Goal: Task Accomplishment & Management: Manage account settings

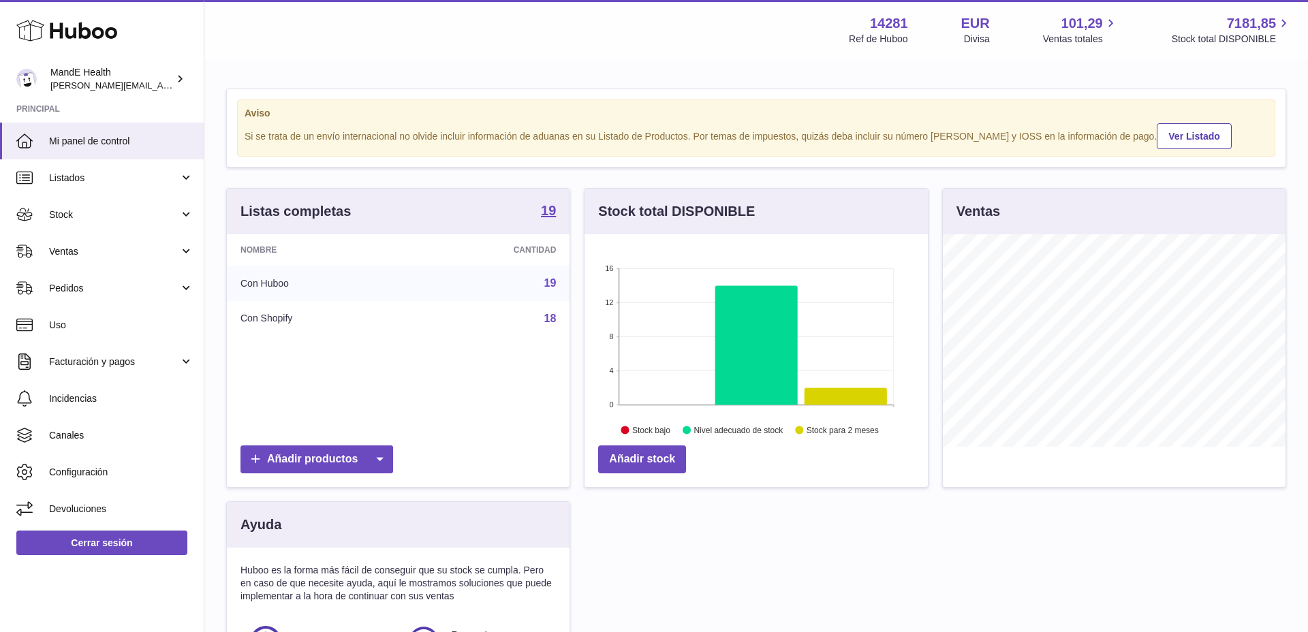
scroll to position [213, 343]
click at [97, 172] on span "Listados" at bounding box center [114, 178] width 130 height 13
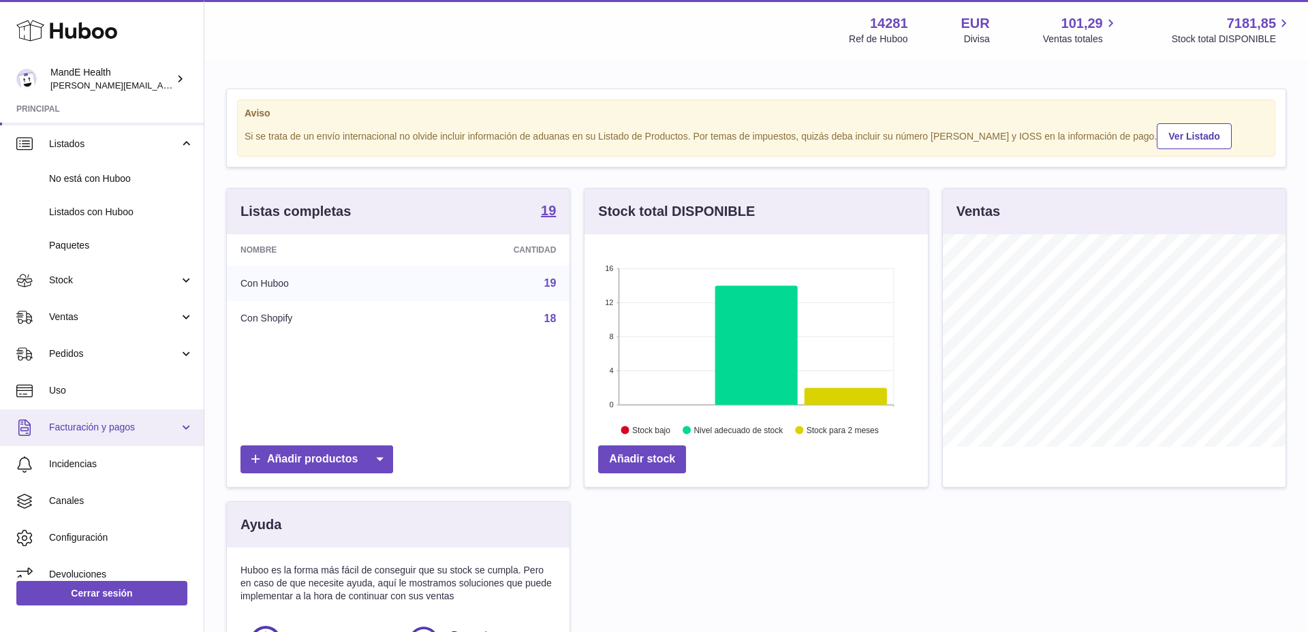
scroll to position [33, 0]
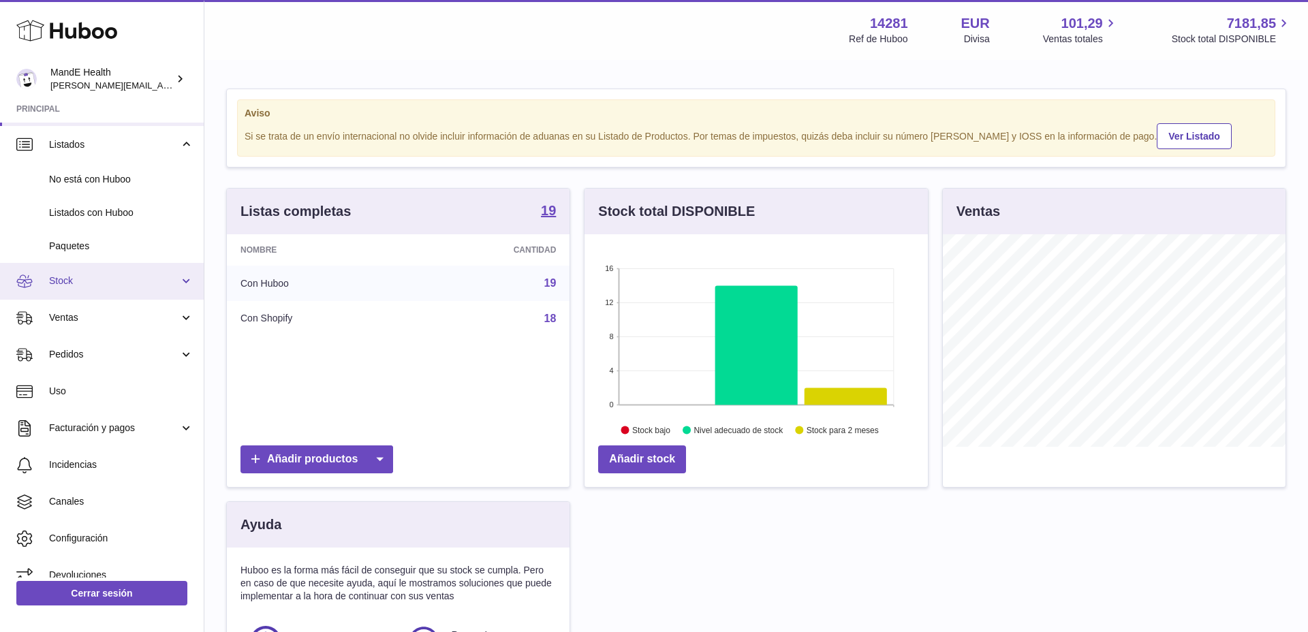
click at [72, 279] on span "Stock" at bounding box center [114, 281] width 130 height 13
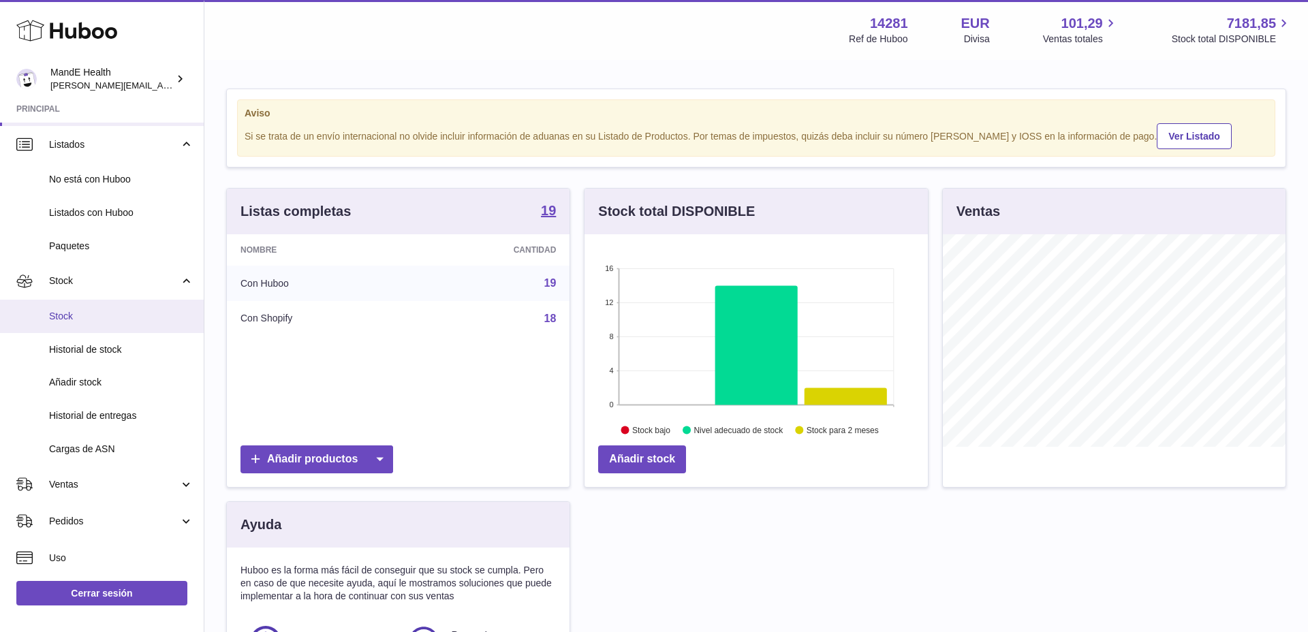
click at [81, 322] on span "Stock" at bounding box center [121, 316] width 144 height 13
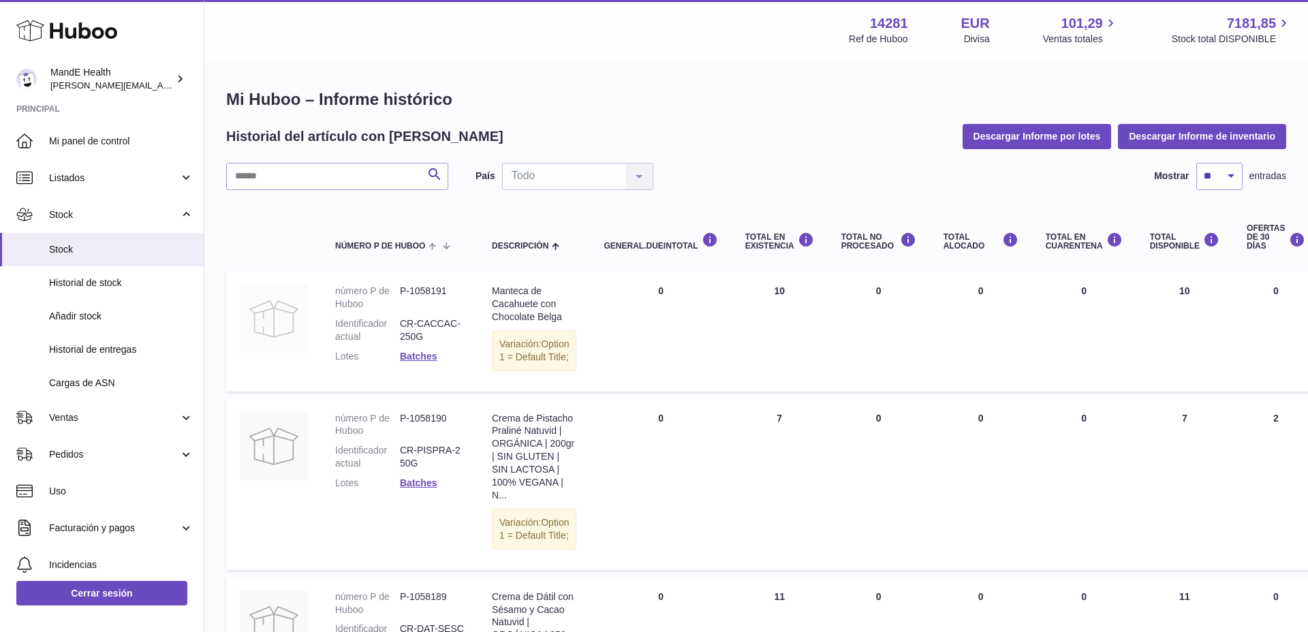
click at [281, 311] on img at bounding box center [274, 319] width 68 height 68
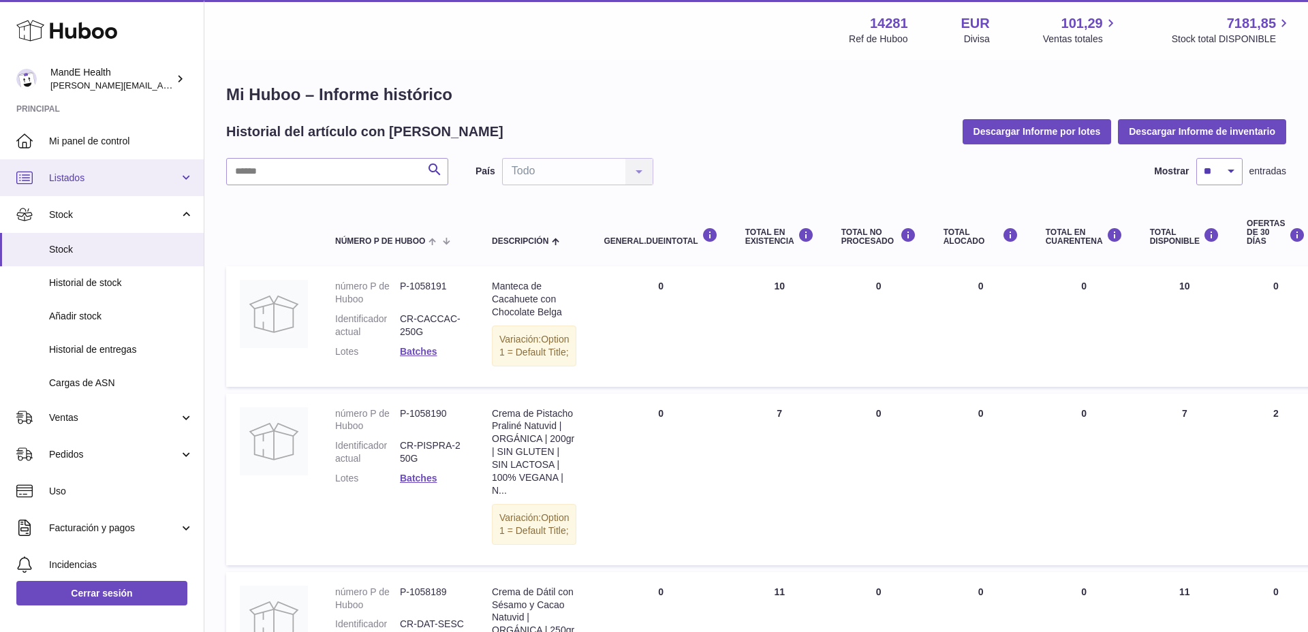
click at [107, 189] on link "Listados" at bounding box center [102, 177] width 204 height 37
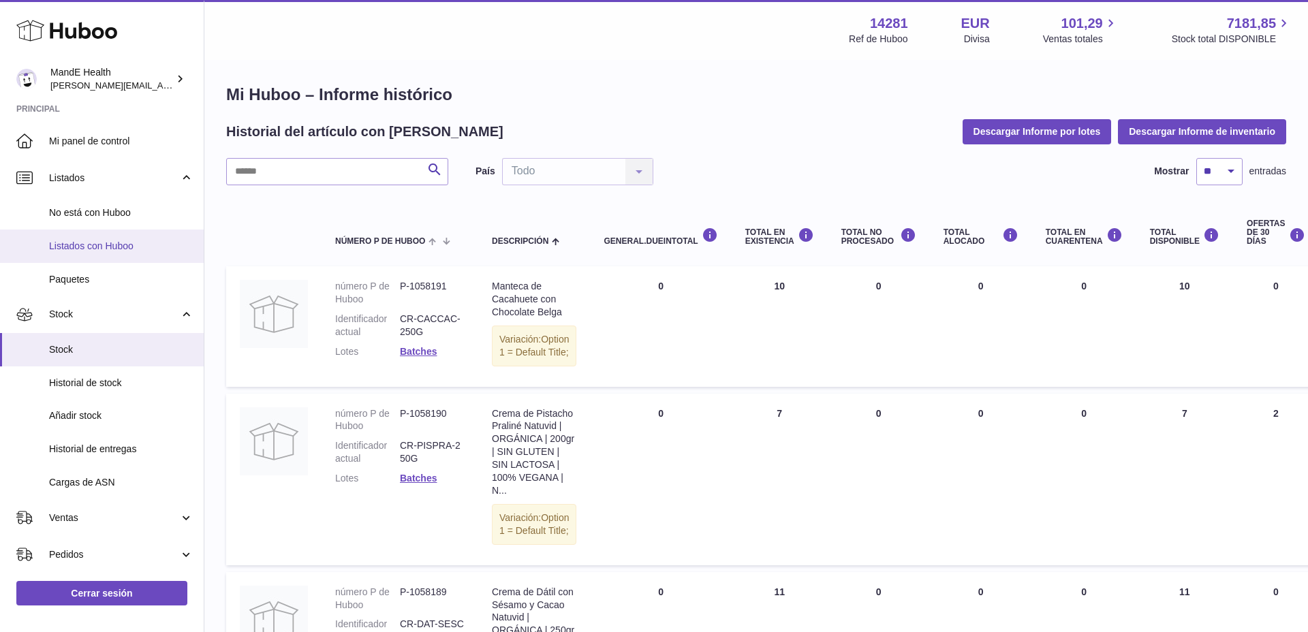
click at [119, 251] on link "Listados con Huboo" at bounding box center [102, 246] width 204 height 33
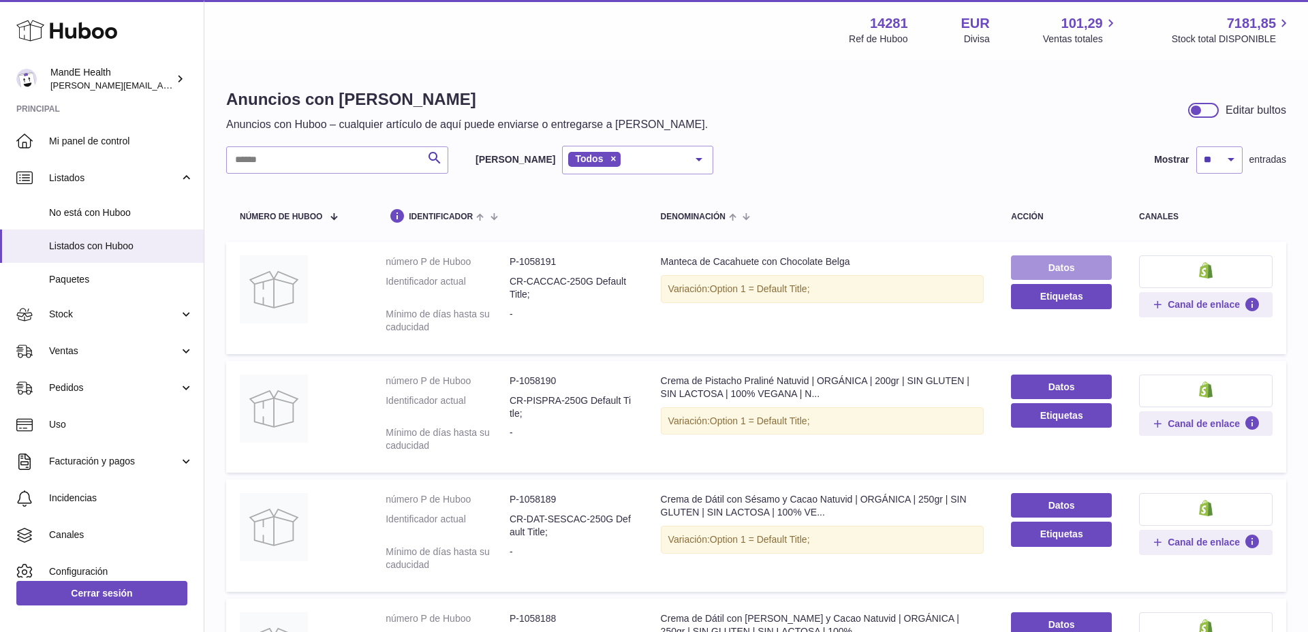
click at [1056, 263] on link "Datos" at bounding box center [1061, 268] width 101 height 25
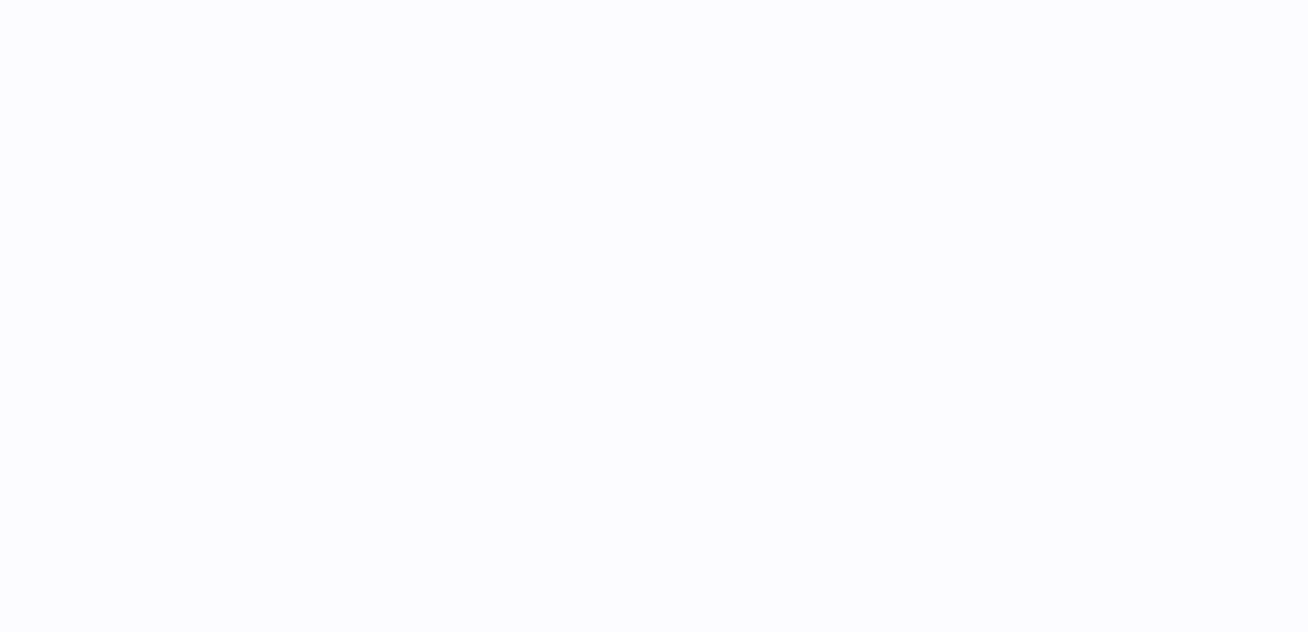
select select
select select "****"
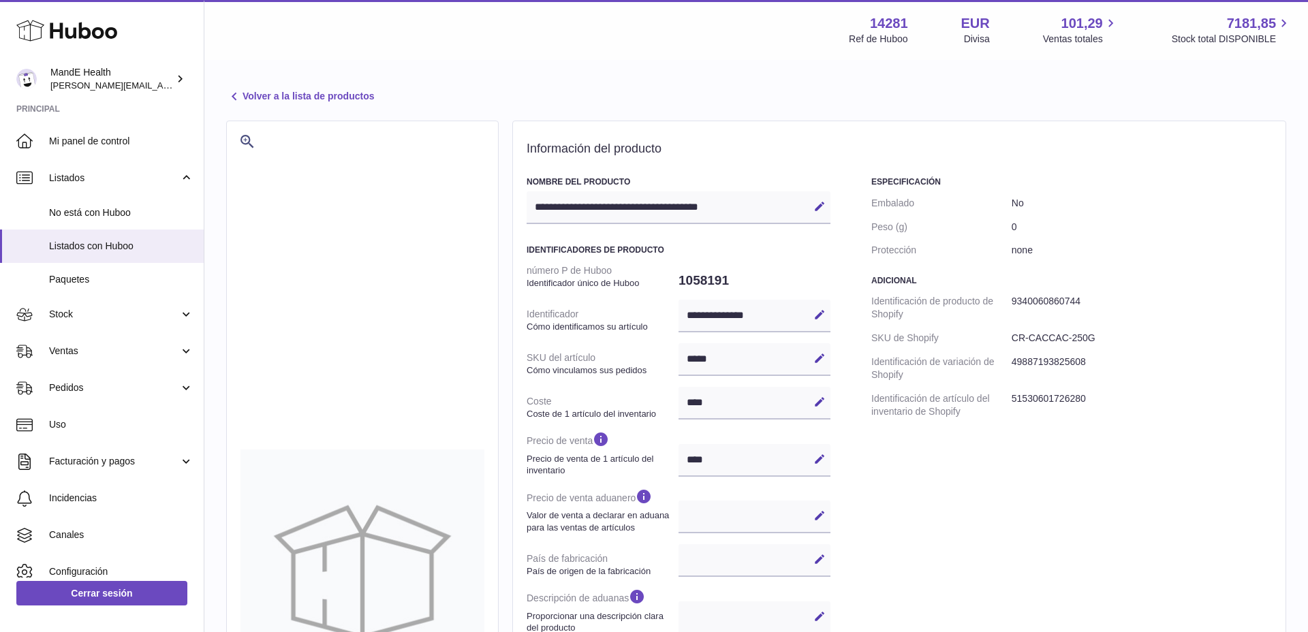
click at [246, 95] on link "Volver a la lista de productos" at bounding box center [300, 97] width 148 height 16
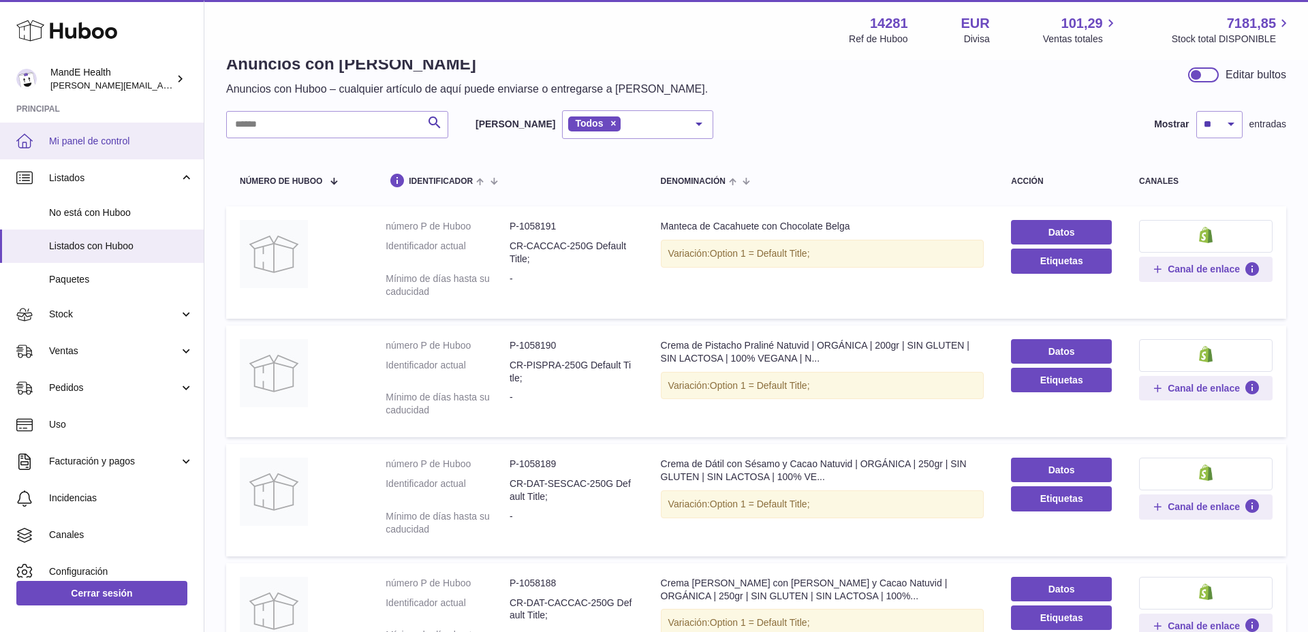
scroll to position [27, 0]
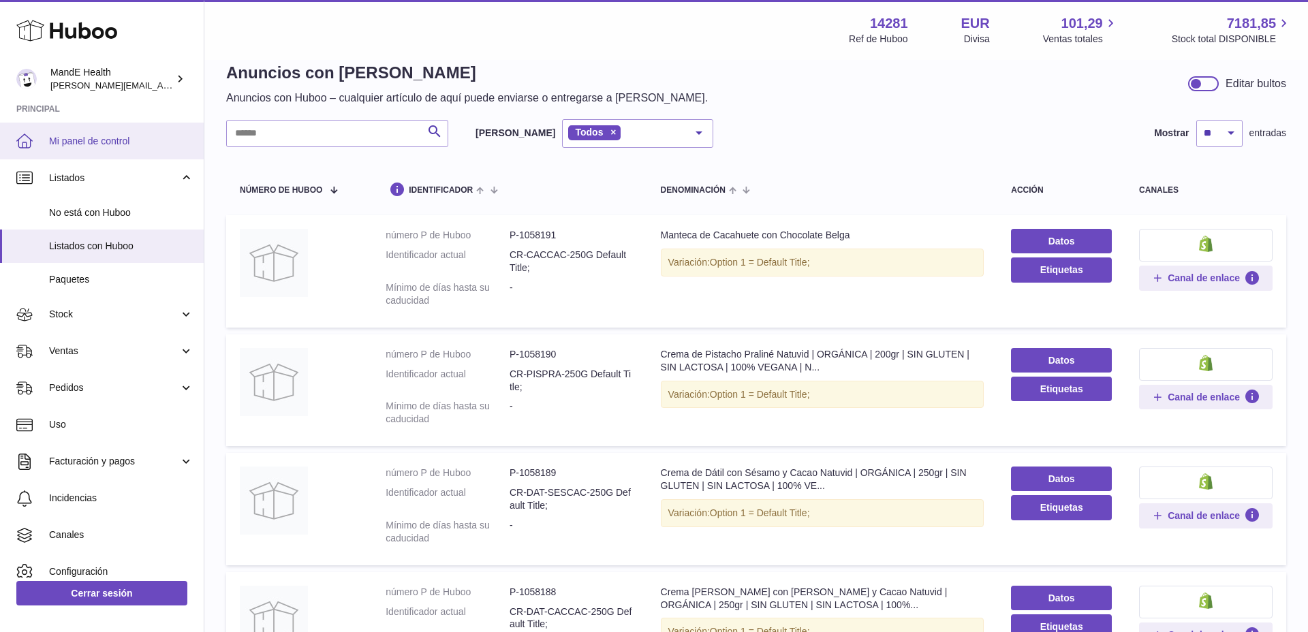
click at [121, 143] on span "Mi panel de control" at bounding box center [121, 141] width 144 height 13
